Goal: Find specific page/section: Find specific page/section

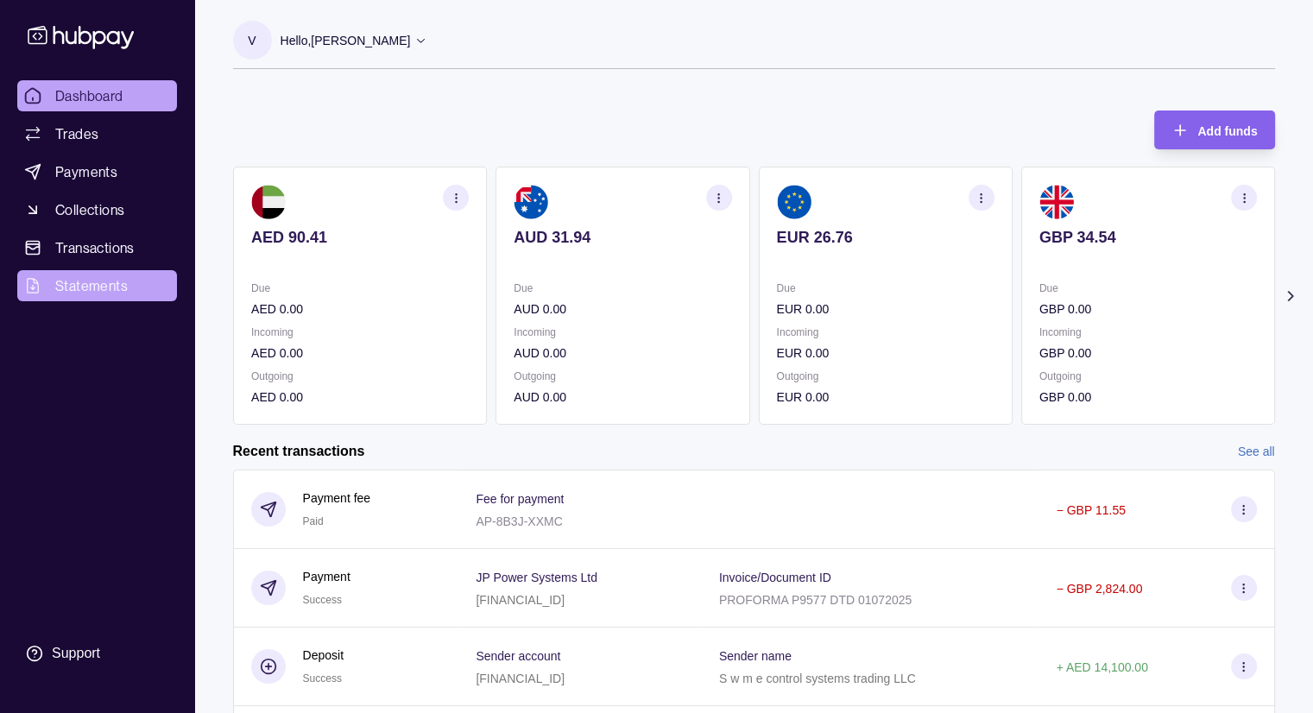
click at [117, 293] on span "Statements" at bounding box center [91, 285] width 72 height 21
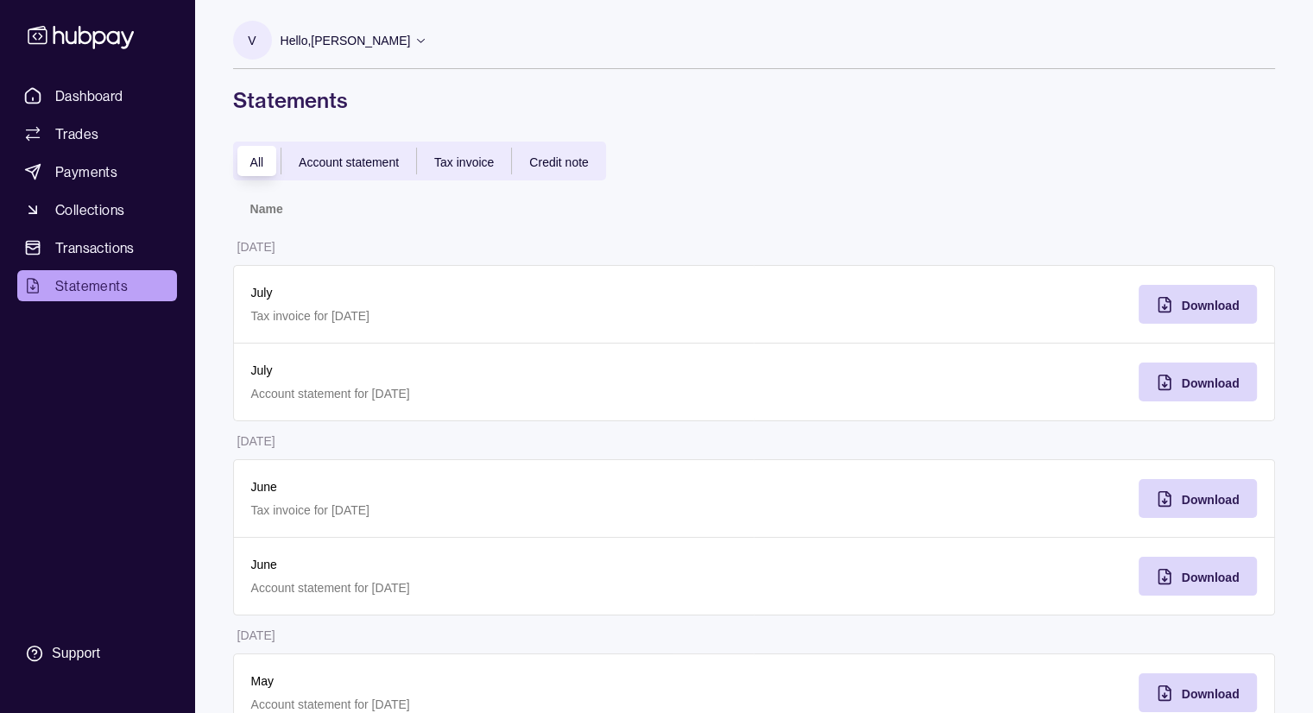
click at [394, 152] on div "Account statement" at bounding box center [348, 161] width 135 height 21
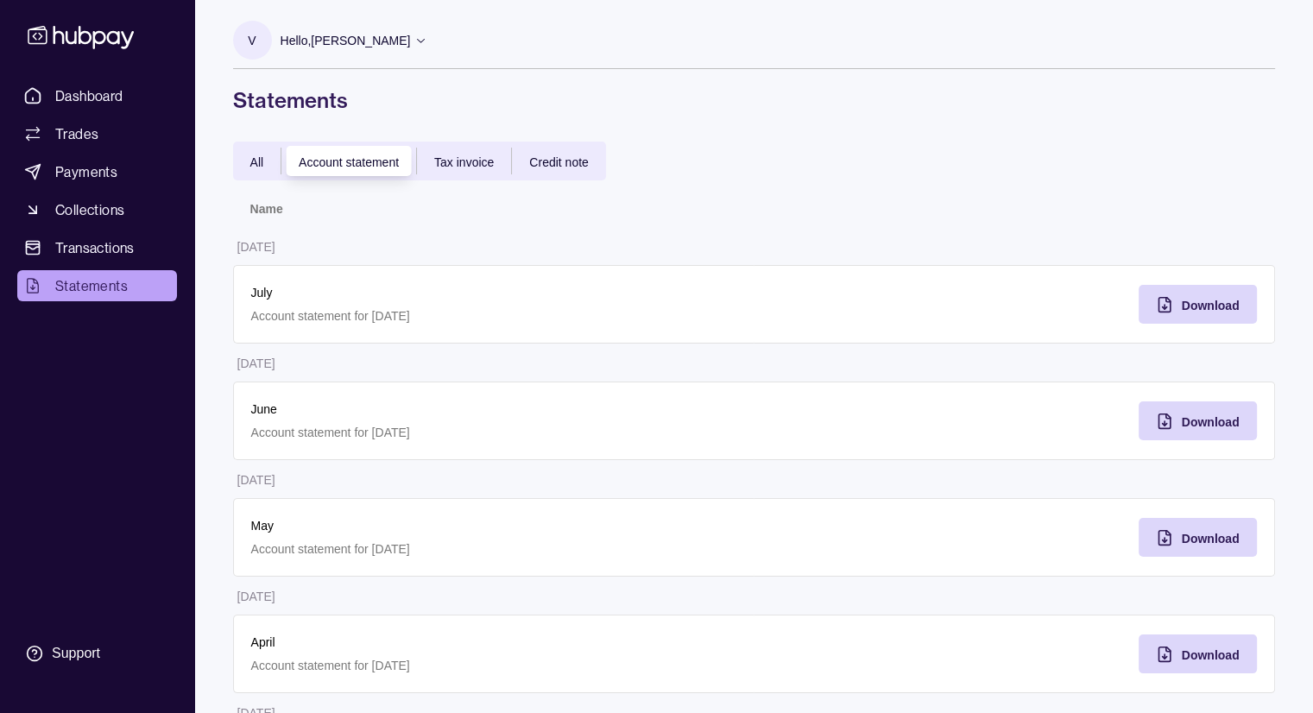
click at [449, 168] on div "Tax invoice" at bounding box center [464, 161] width 94 height 21
click at [546, 170] on div "Credit note" at bounding box center [558, 161] width 93 height 21
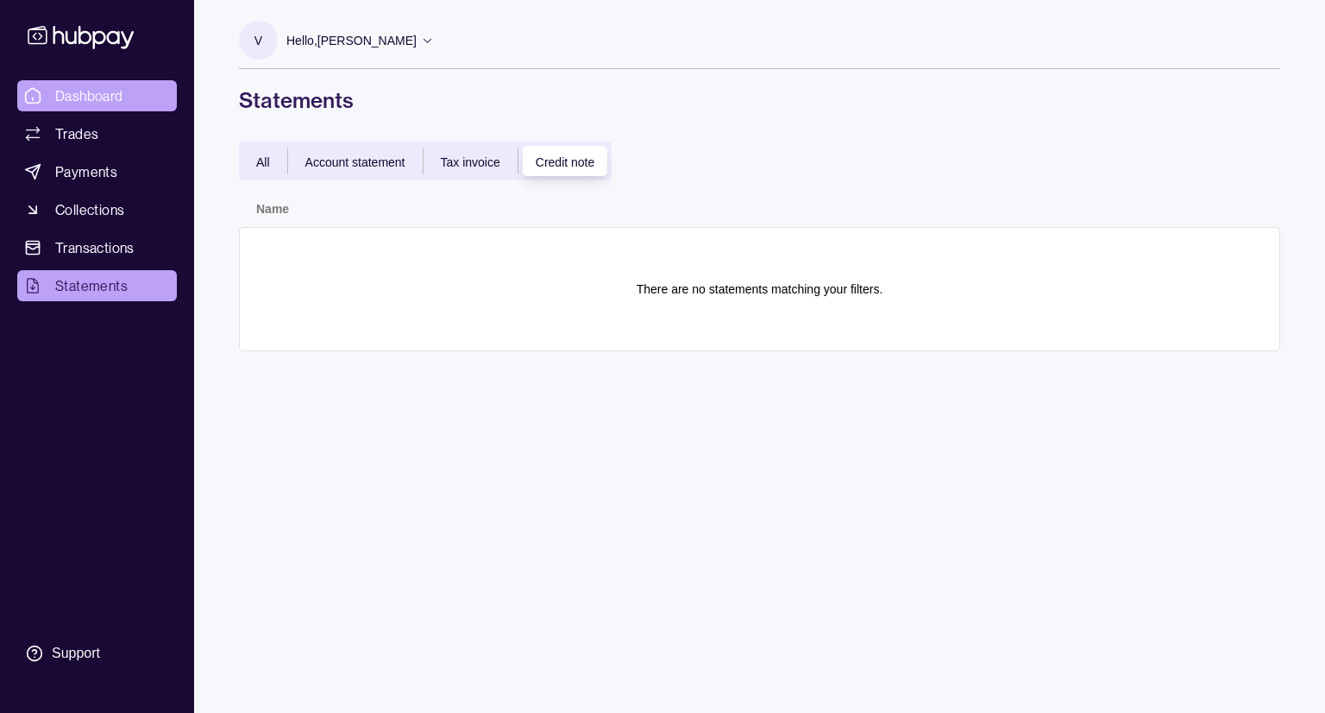
click at [112, 98] on span "Dashboard" at bounding box center [89, 95] width 68 height 21
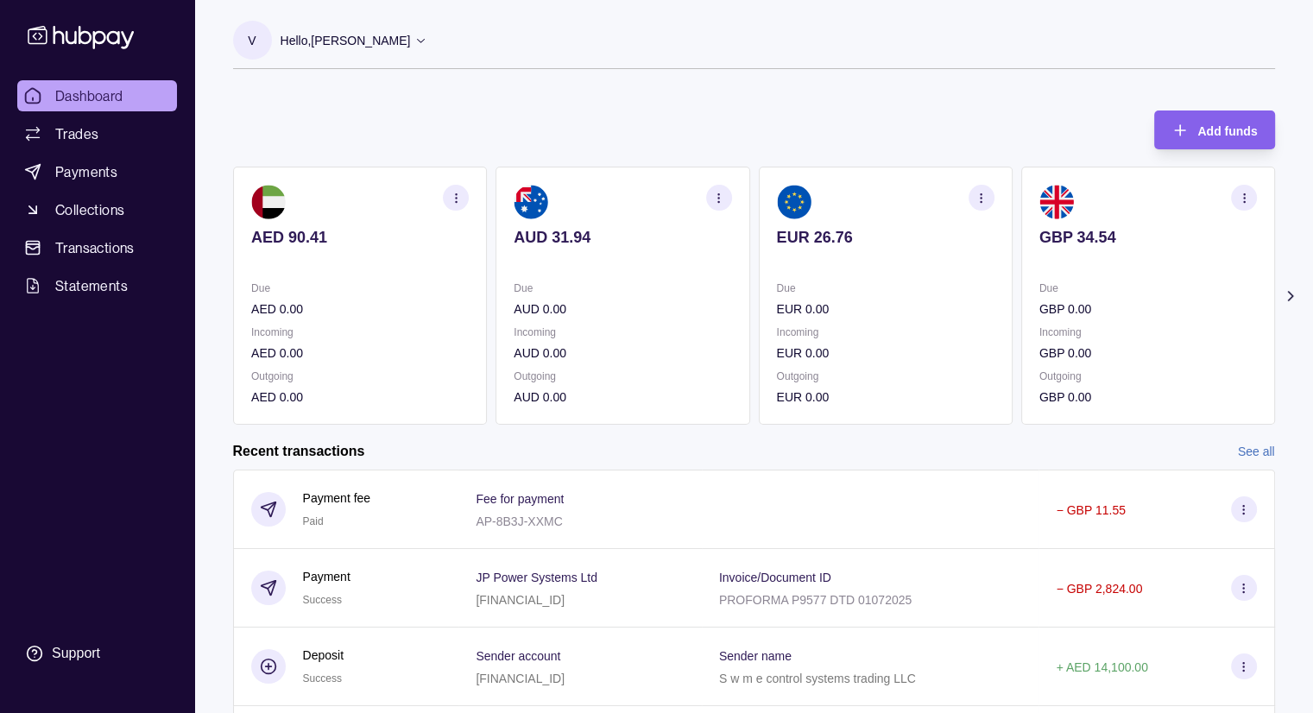
click at [309, 43] on p "Hello, [PERSON_NAME]" at bounding box center [345, 40] width 130 height 19
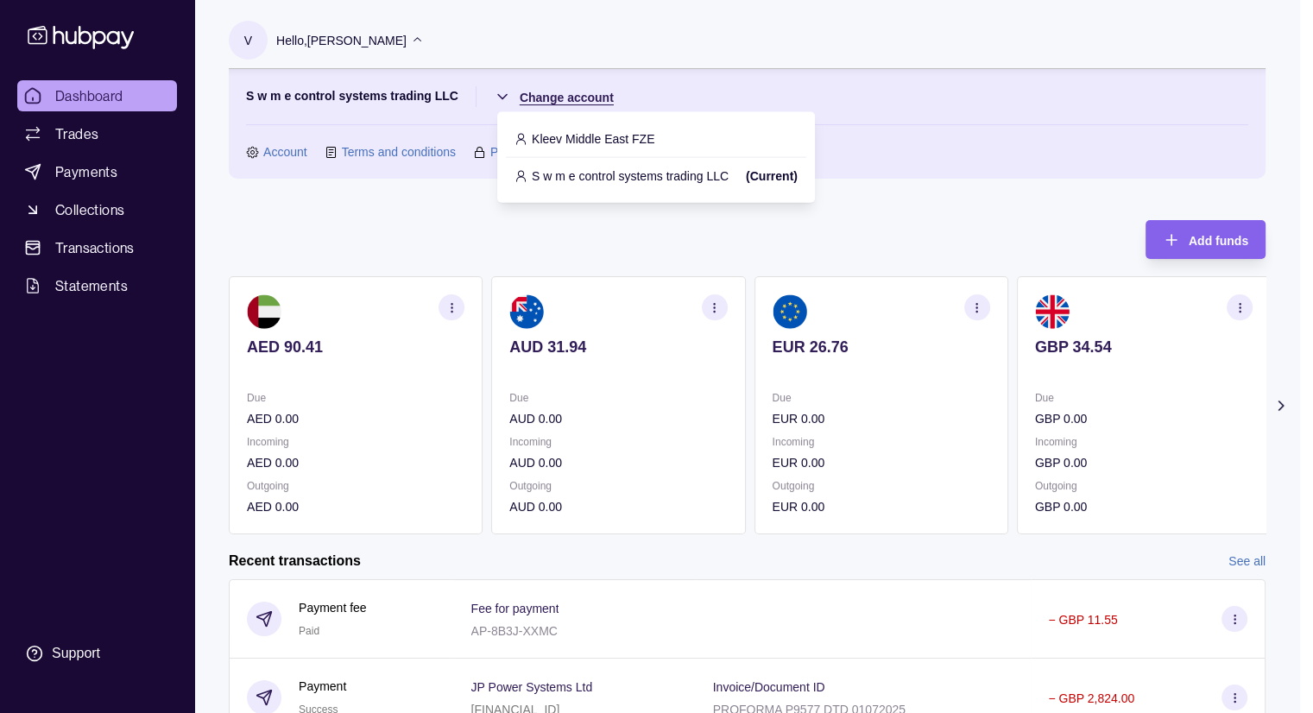
click at [502, 92] on html "Dashboard Trades Payments Collections Transactions Statements Support V Hello, …" at bounding box center [656, 514] width 1313 height 1028
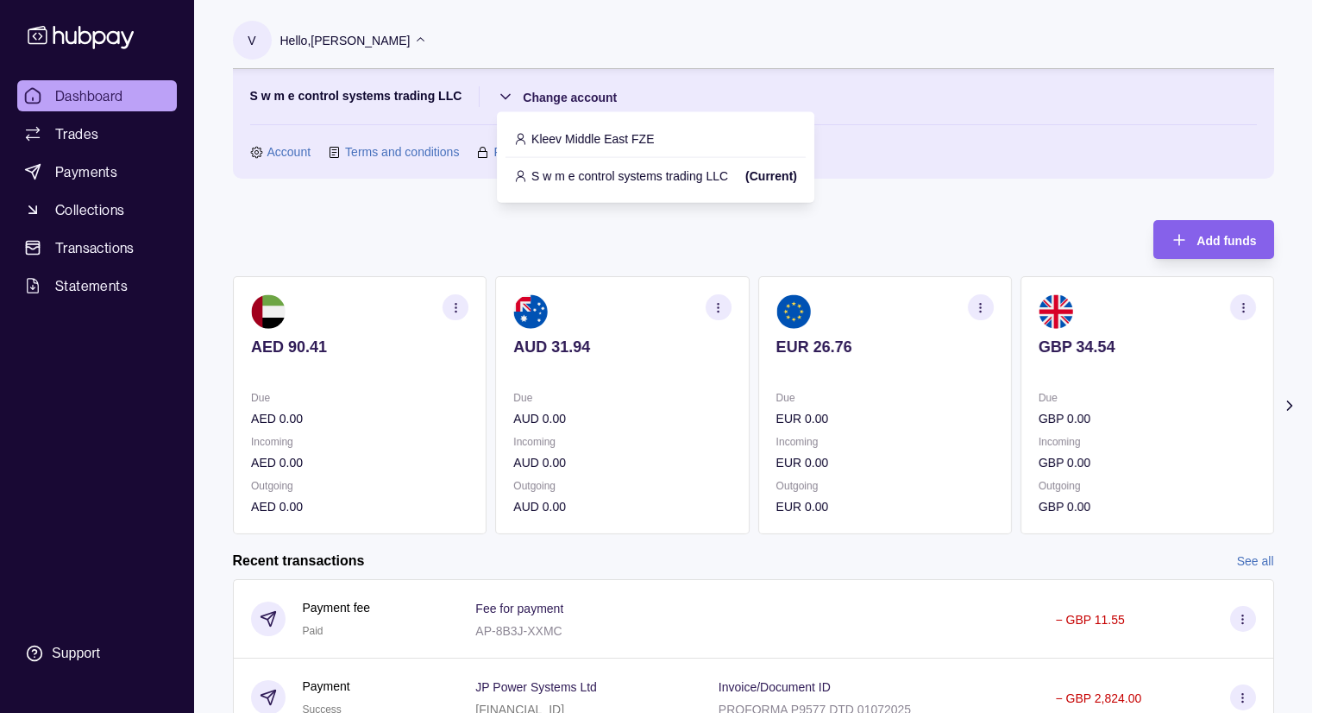
click at [526, 135] on icon at bounding box center [520, 138] width 13 height 13
